Goal: Register for event/course

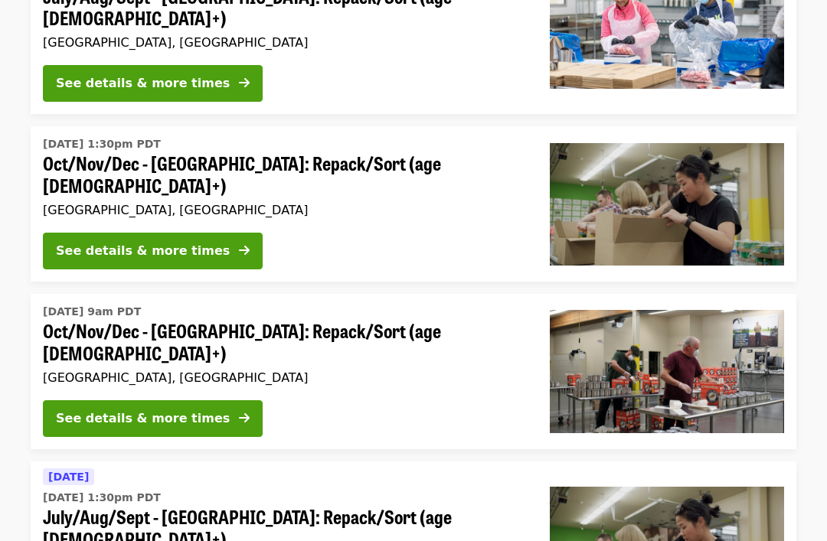
scroll to position [439, 0]
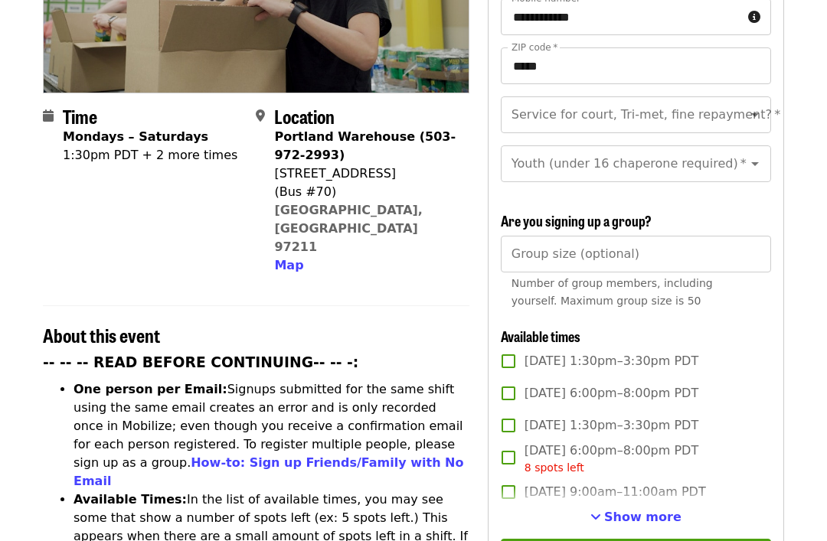
scroll to position [302, 0]
click at [761, 106] on icon "Open" at bounding box center [755, 115] width 18 height 18
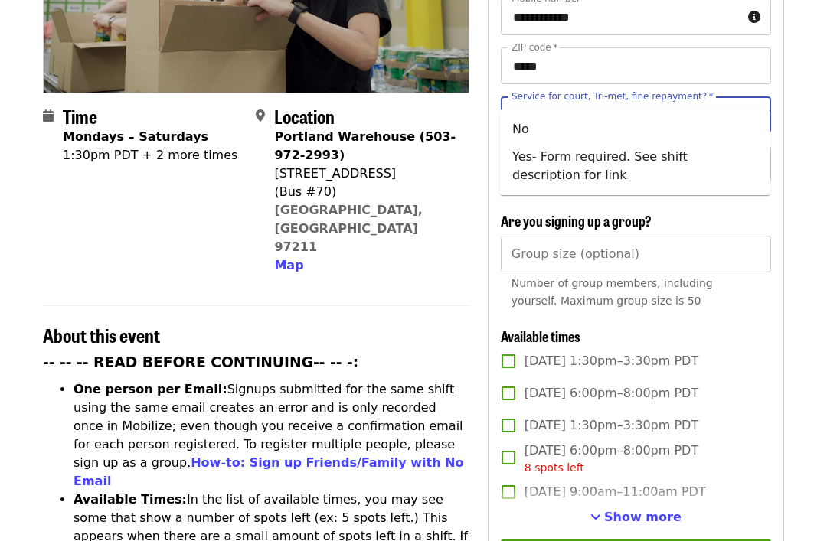
click at [676, 125] on li "No" at bounding box center [635, 130] width 270 height 28
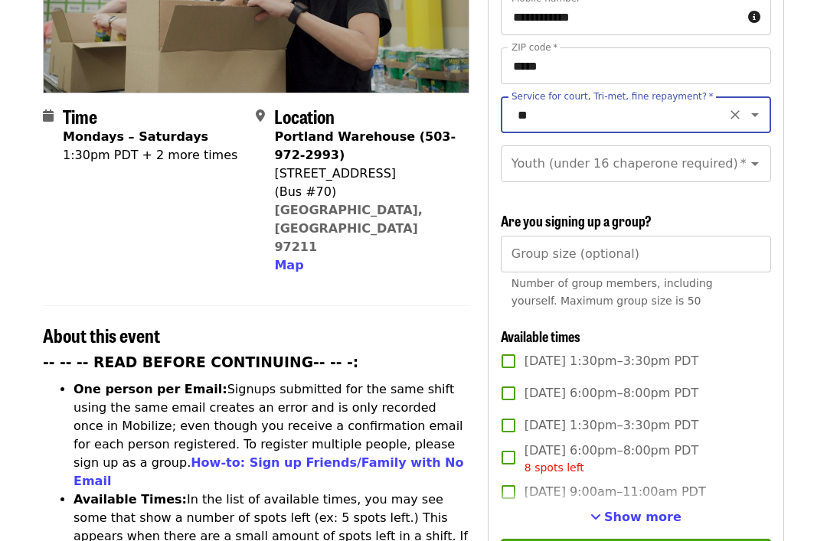
type input "**"
click at [762, 155] on icon "Open" at bounding box center [755, 164] width 18 height 18
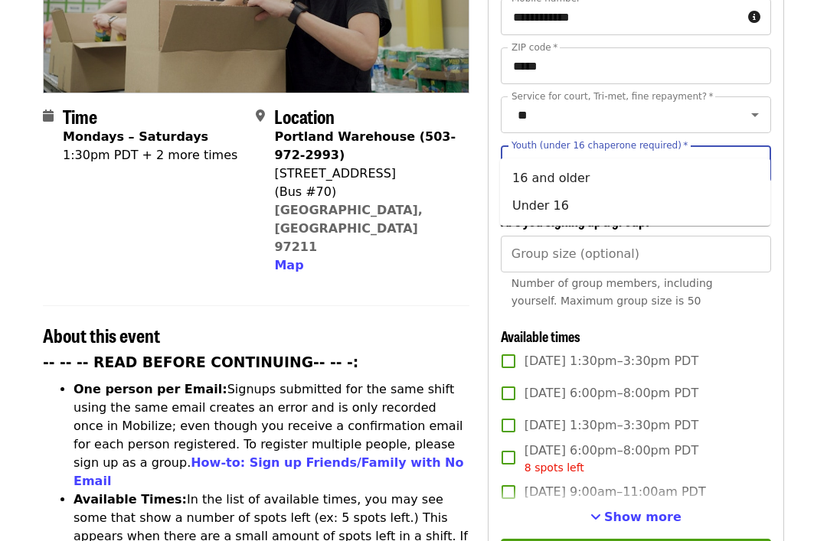
click at [652, 179] on li "16 and older" at bounding box center [635, 179] width 270 height 28
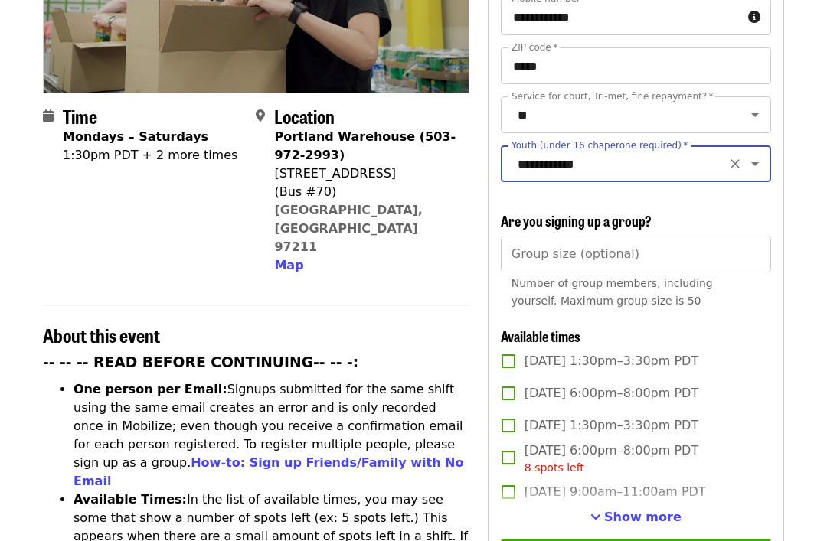
type input "**********"
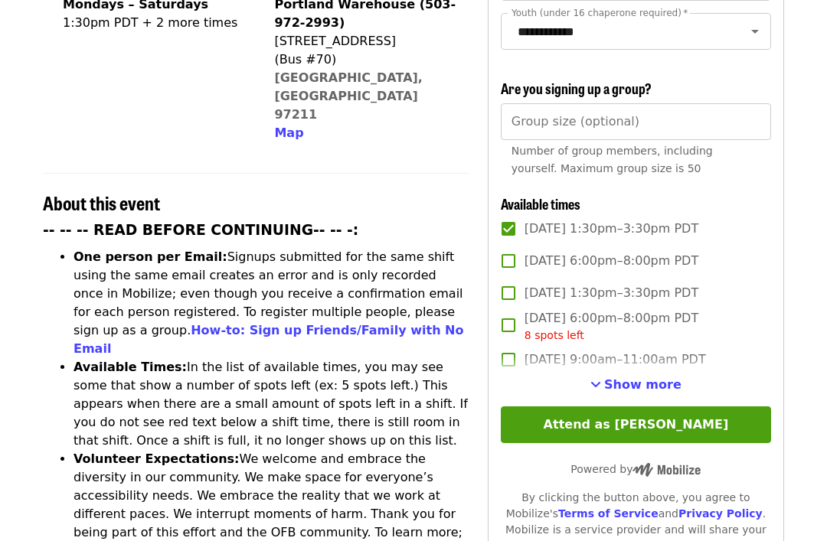
scroll to position [435, 0]
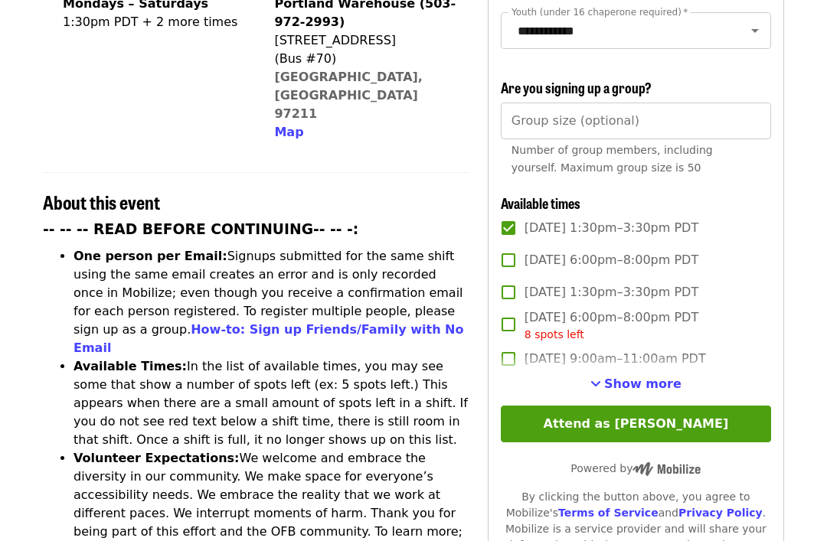
click at [665, 406] on button "Attend as [PERSON_NAME]" at bounding box center [636, 424] width 270 height 37
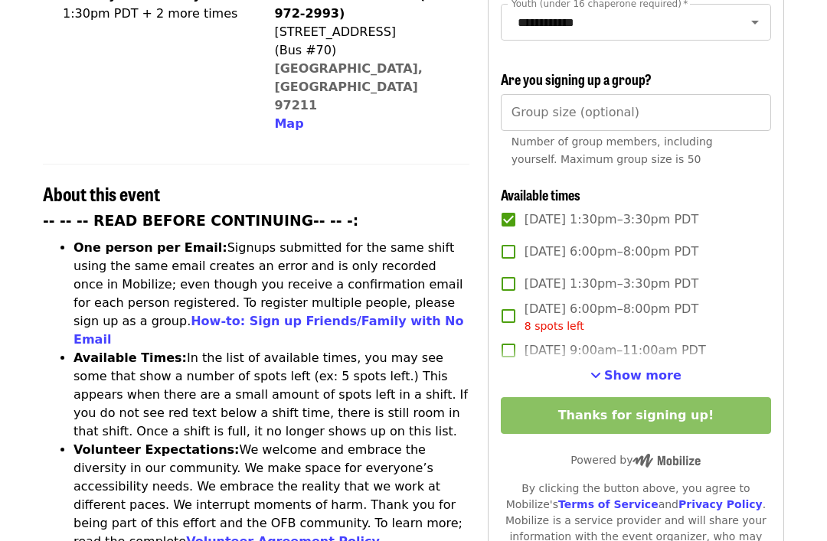
scroll to position [376, 0]
